Goal: Task Accomplishment & Management: Use online tool/utility

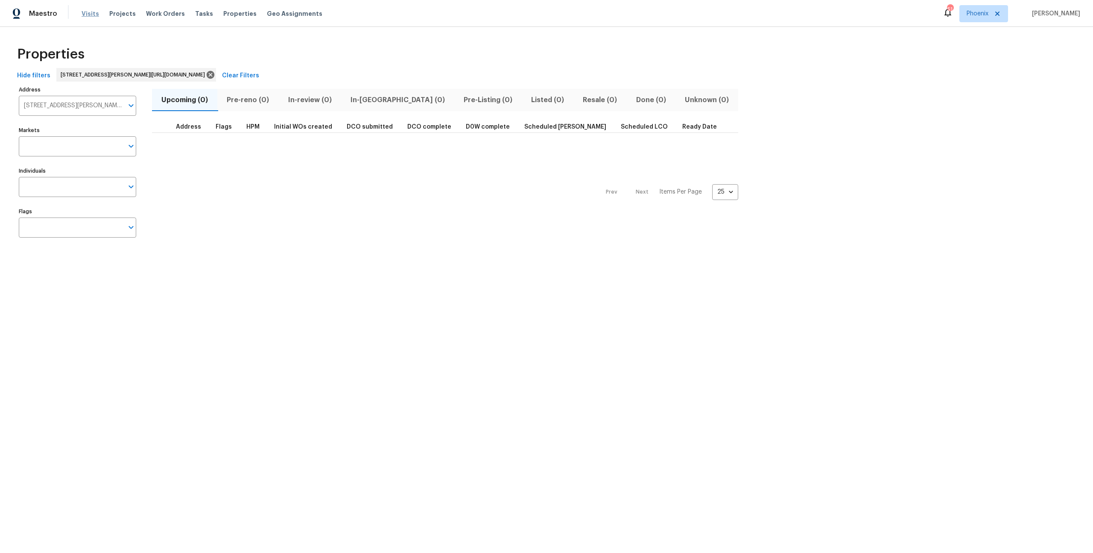
click at [83, 14] on span "Visits" at bounding box center [91, 13] width 18 height 9
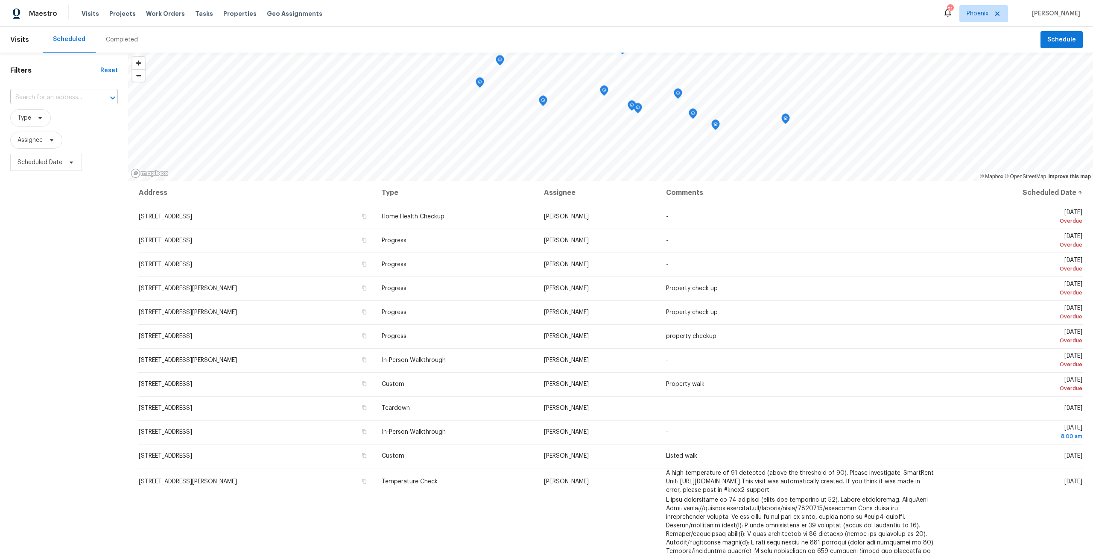
click at [67, 100] on input "text" at bounding box center [52, 97] width 84 height 13
paste input "1747 Baylor"
type input "1747 Baylor"
click at [989, 12] on span "Phoenix" at bounding box center [978, 13] width 22 height 9
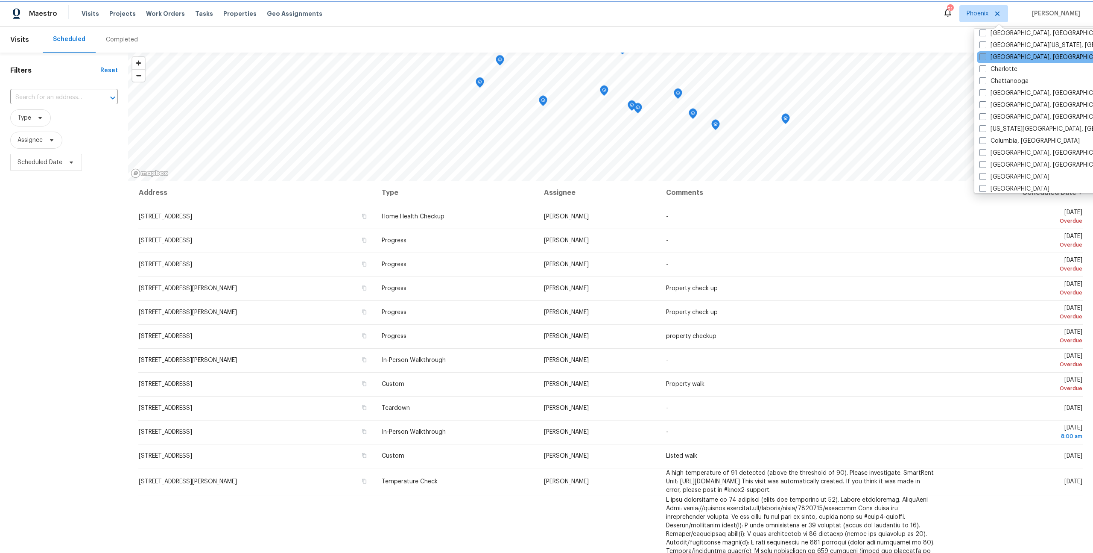
scroll to position [99, 0]
click at [999, 67] on label "Charlotte" at bounding box center [999, 70] width 38 height 9
click at [985, 67] on input "Charlotte" at bounding box center [983, 69] width 6 height 6
checkbox input "true"
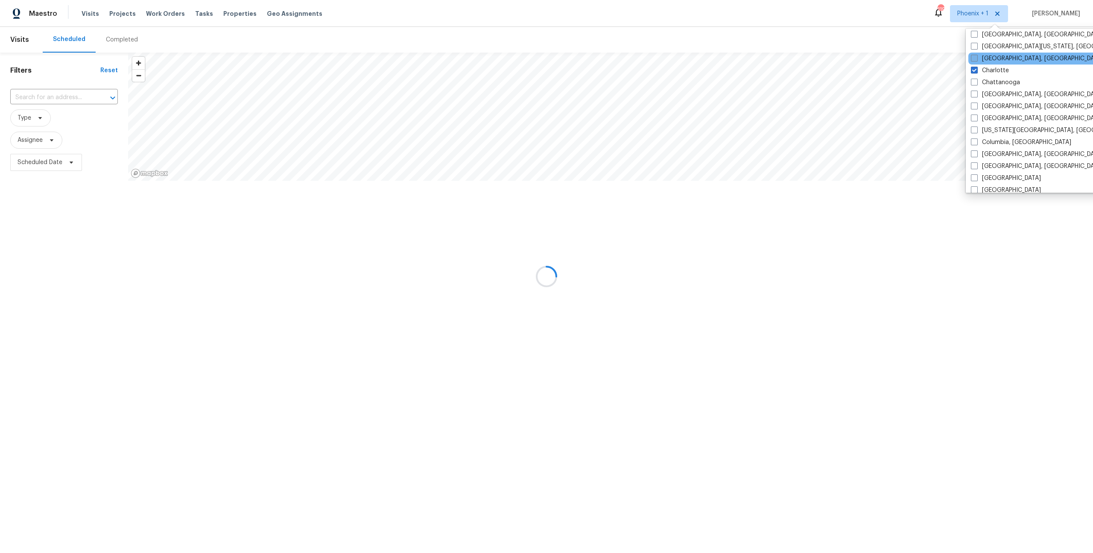
click at [991, 59] on label "Charleston, SC" at bounding box center [1037, 58] width 132 height 9
click at [977, 59] on input "Charleston, SC" at bounding box center [974, 57] width 6 height 6
checkbox input "true"
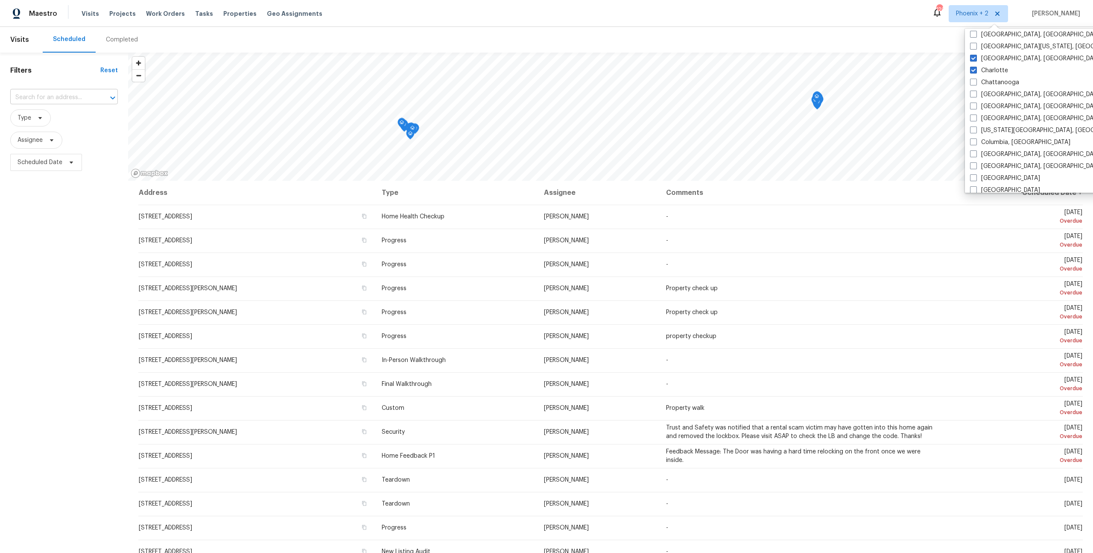
click at [24, 100] on input "text" at bounding box center [52, 97] width 84 height 13
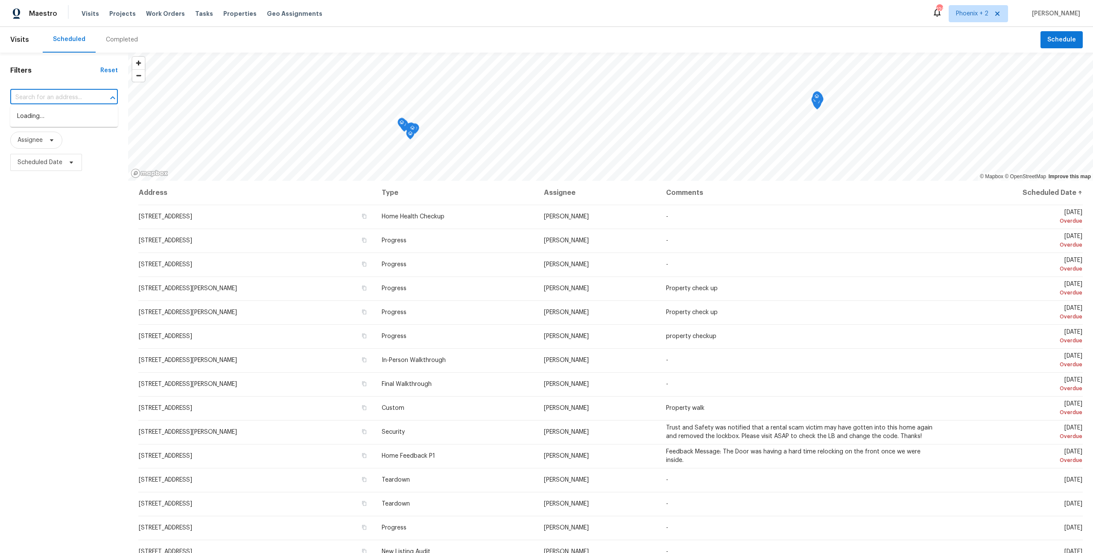
paste input "1747 Baylor"
type input "1747 Baylor"
click at [73, 114] on li "1747 Baylor Dr, Rock Hill, SC 29732" at bounding box center [64, 116] width 108 height 14
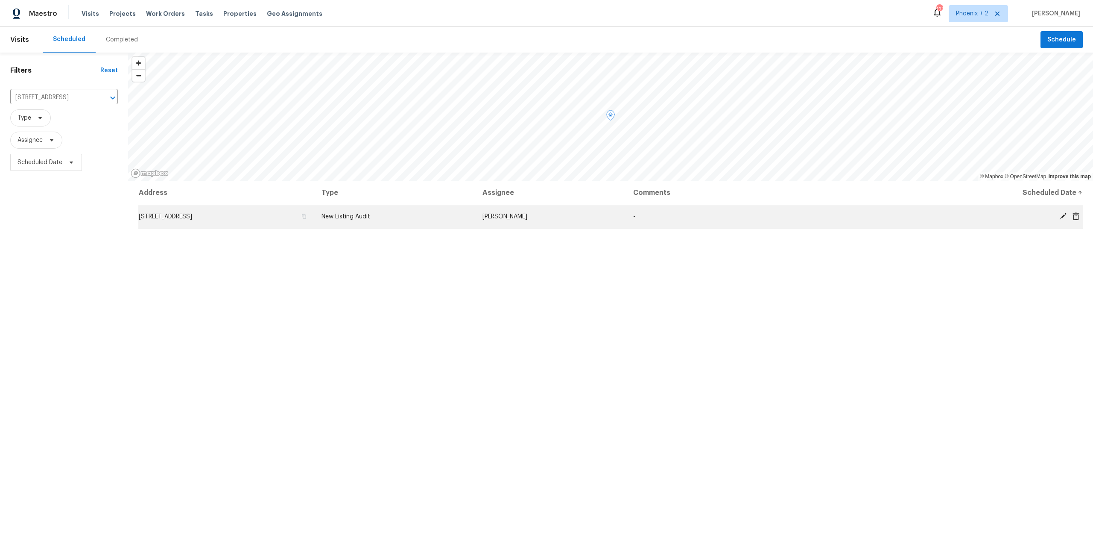
click at [192, 217] on span "1747 Baylor Dr, Rock Hill, SC 29732" at bounding box center [165, 217] width 53 height 6
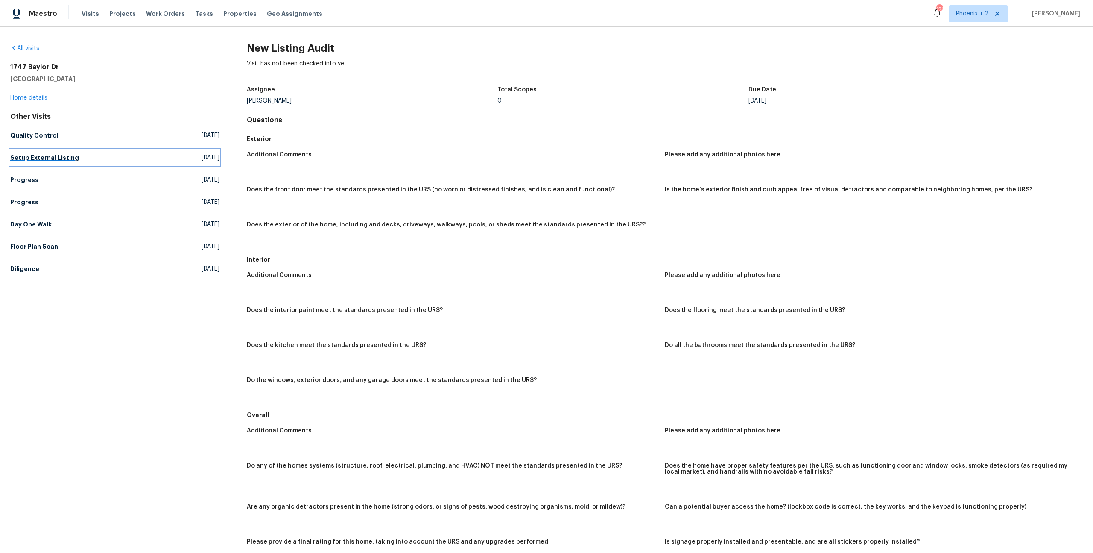
click at [61, 157] on h5 "Setup External Listing" at bounding box center [44, 157] width 69 height 9
